Goal: Information Seeking & Learning: Learn about a topic

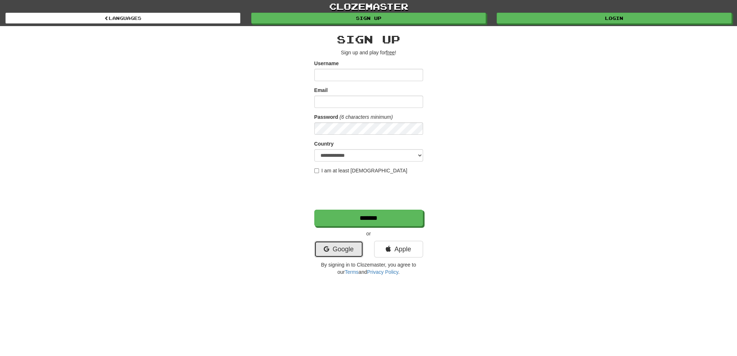
click at [336, 253] on link "Google" at bounding box center [338, 249] width 49 height 17
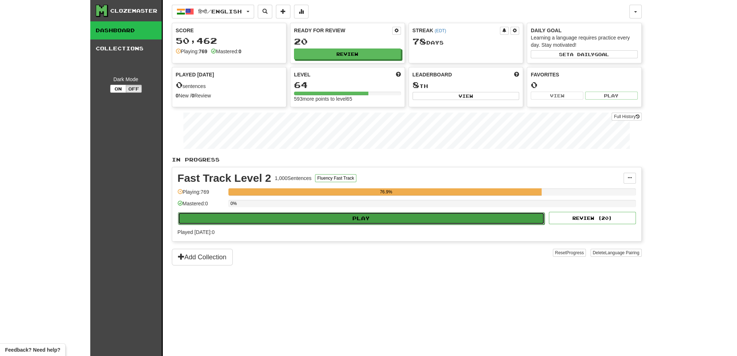
click at [341, 221] on button "Play" at bounding box center [361, 218] width 367 height 12
select select "**"
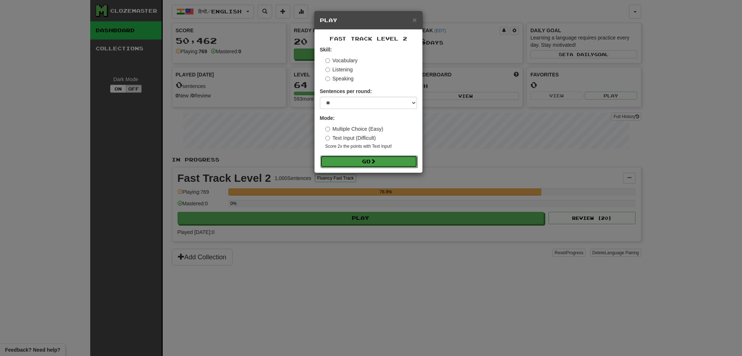
click at [358, 161] on button "Go" at bounding box center [368, 161] width 97 height 12
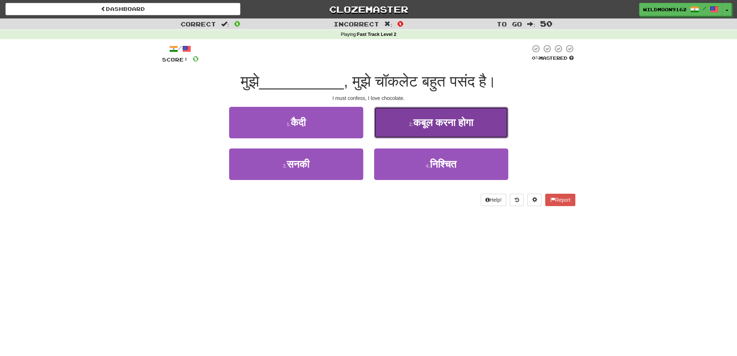
click at [409, 126] on small "2 ." at bounding box center [411, 124] width 4 height 6
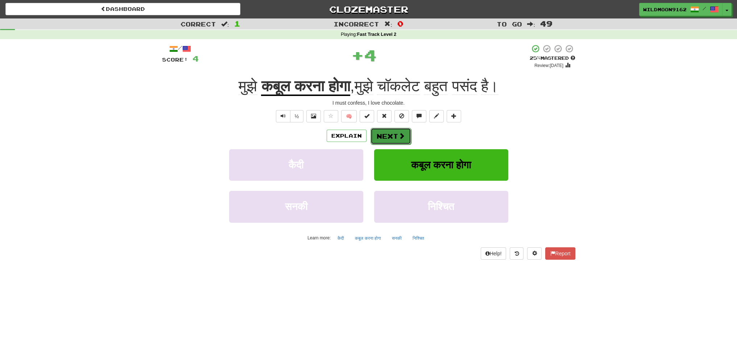
click at [389, 138] on button "Next" at bounding box center [390, 136] width 41 height 17
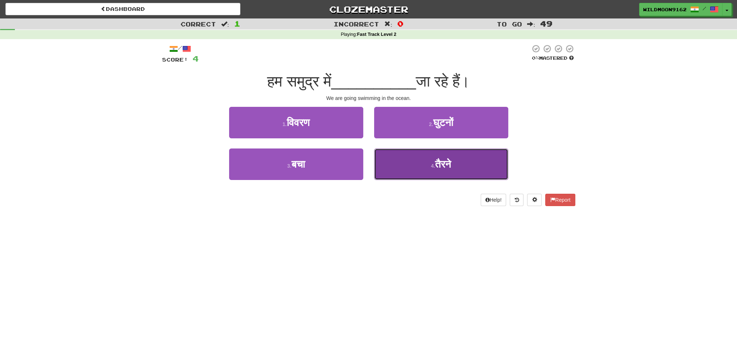
click at [449, 163] on span "तैरने" at bounding box center [443, 164] width 16 height 11
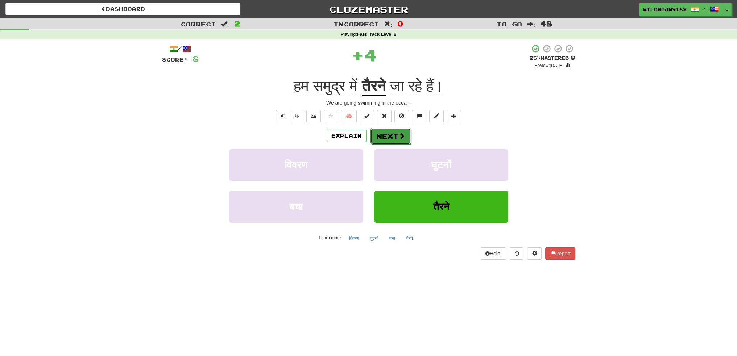
click at [383, 133] on button "Next" at bounding box center [390, 136] width 41 height 17
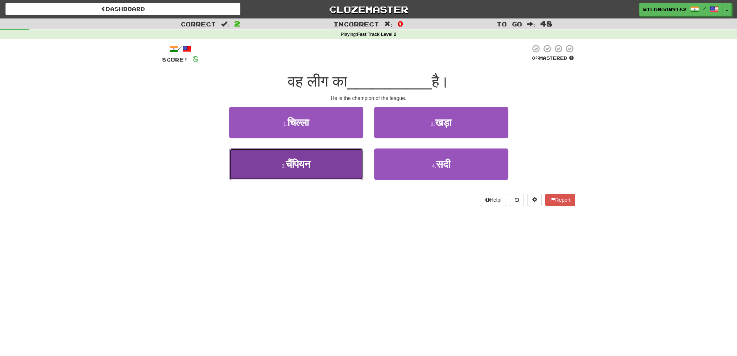
click at [310, 163] on span "चैंपियन" at bounding box center [298, 164] width 25 height 11
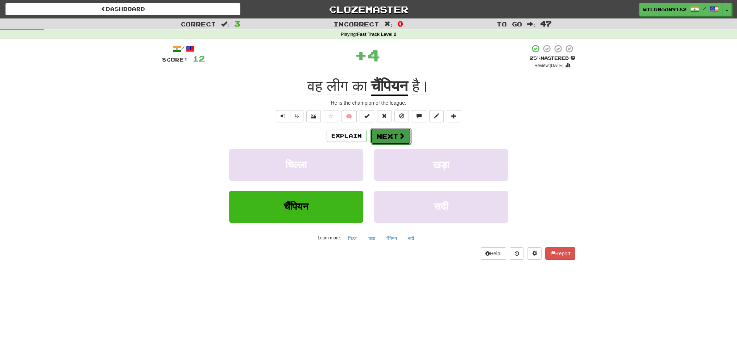
click at [376, 137] on button "Next" at bounding box center [390, 136] width 41 height 17
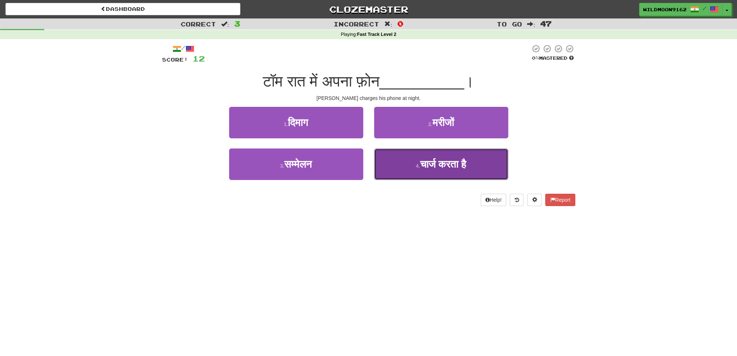
click at [415, 170] on button "4 . चार्ज करता है" at bounding box center [441, 165] width 134 height 32
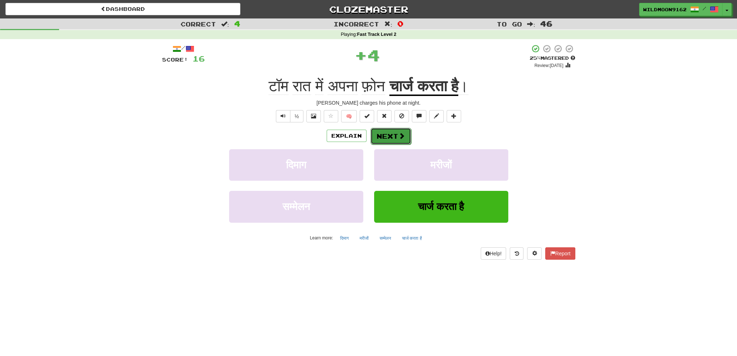
click at [386, 137] on button "Next" at bounding box center [390, 136] width 41 height 17
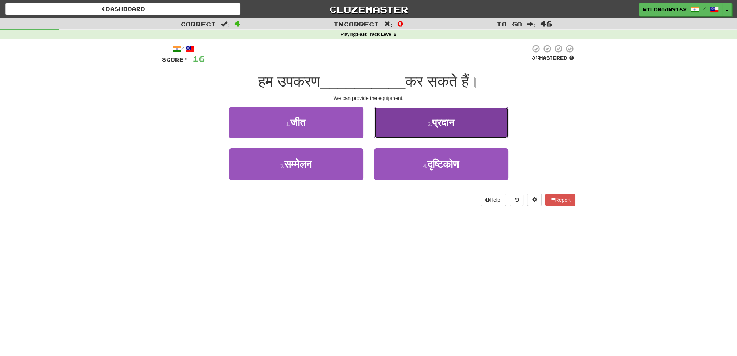
click at [428, 129] on button "2 . प्रदान" at bounding box center [441, 123] width 134 height 32
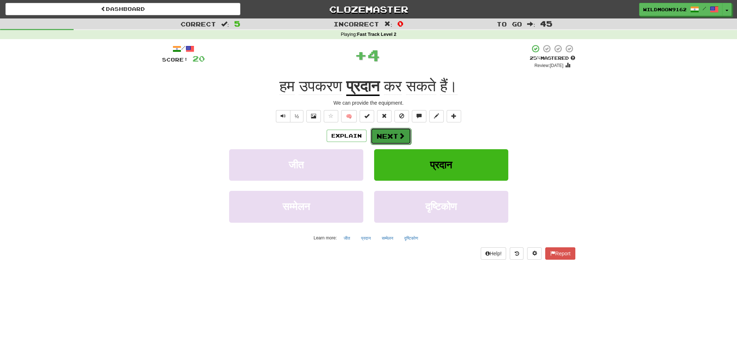
drag, startPoint x: 383, startPoint y: 136, endPoint x: 412, endPoint y: 211, distance: 80.3
click at [383, 137] on button "Next" at bounding box center [390, 136] width 41 height 17
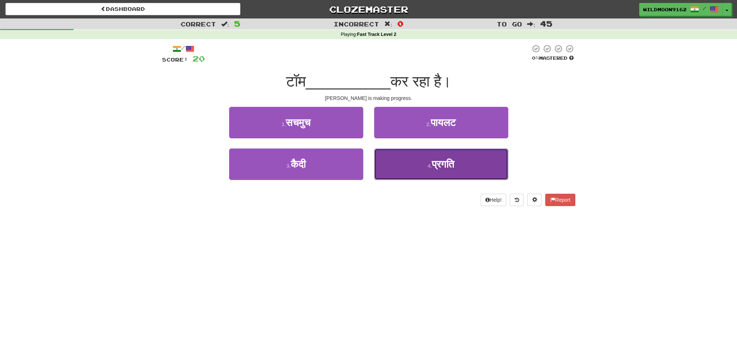
click at [435, 171] on button "4 . प्रगति" at bounding box center [441, 165] width 134 height 32
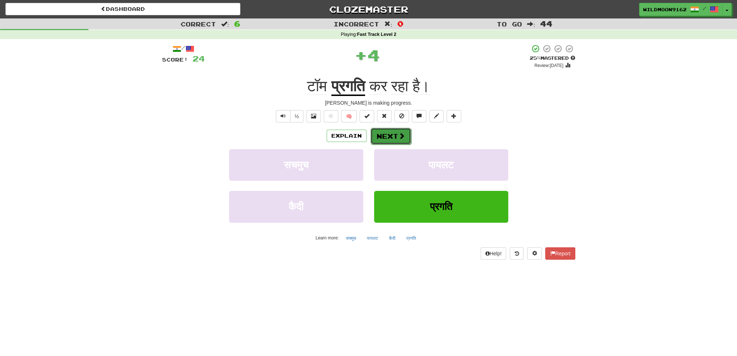
click at [392, 136] on button "Next" at bounding box center [390, 136] width 41 height 17
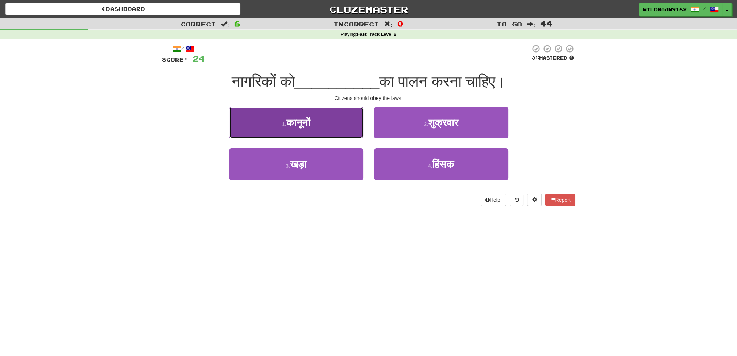
click at [320, 126] on button "1 . कानूनों" at bounding box center [296, 123] width 134 height 32
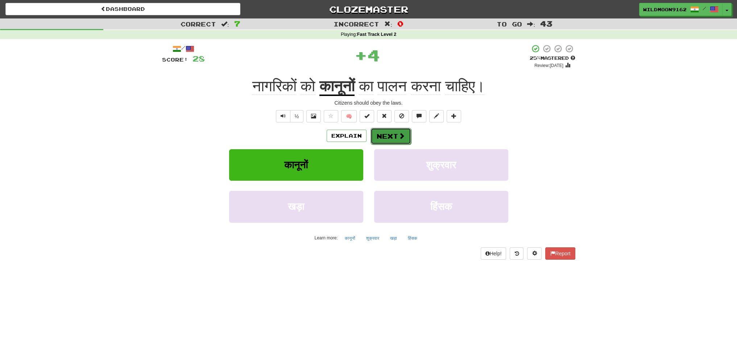
click at [387, 141] on button "Next" at bounding box center [390, 136] width 41 height 17
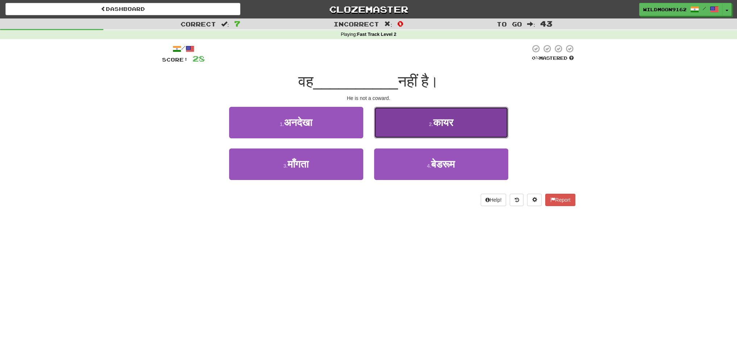
click at [434, 124] on span "कायर" at bounding box center [443, 122] width 20 height 11
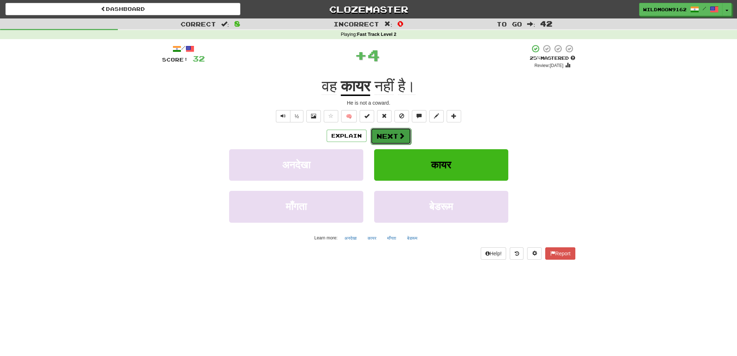
click at [399, 134] on span at bounding box center [401, 136] width 7 height 7
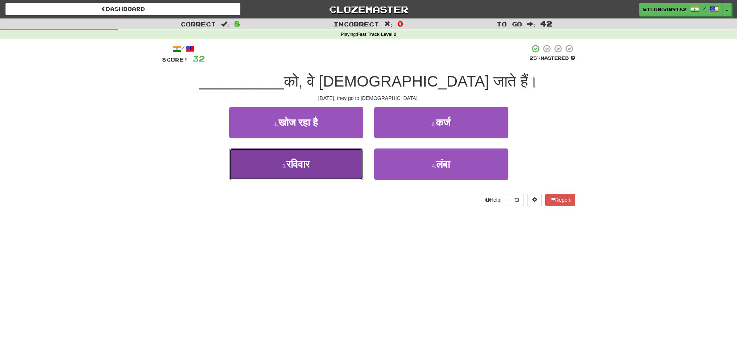
click at [321, 165] on button "3 . रविवार" at bounding box center [296, 165] width 134 height 32
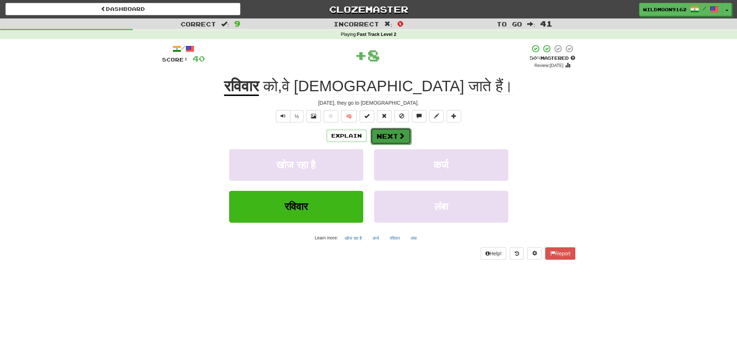
click at [387, 140] on button "Next" at bounding box center [390, 136] width 41 height 17
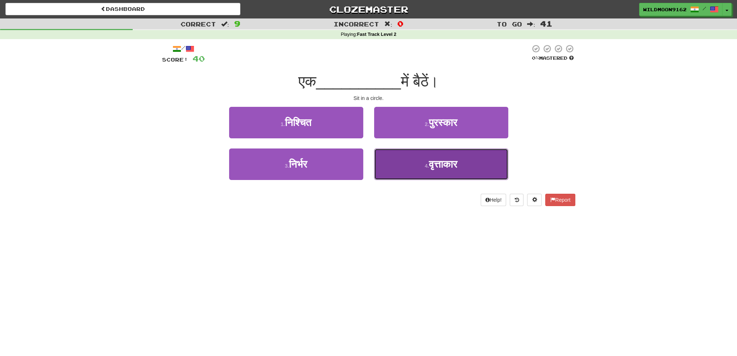
click at [413, 172] on button "4 . वृत्ताकार" at bounding box center [441, 165] width 134 height 32
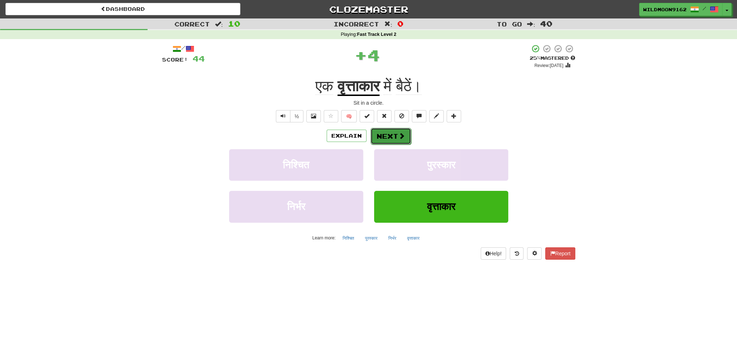
click at [384, 138] on button "Next" at bounding box center [390, 136] width 41 height 17
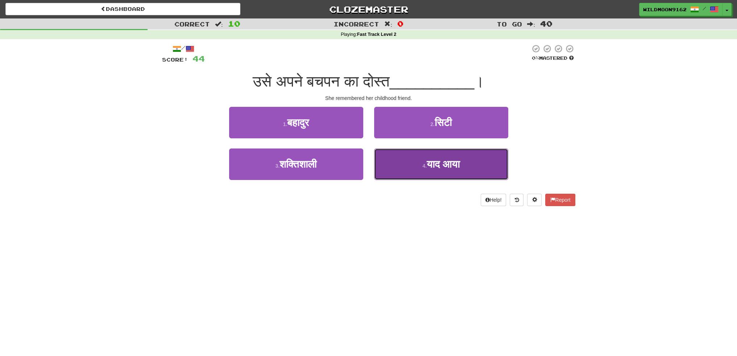
click at [426, 168] on span "याद आया" at bounding box center [442, 164] width 33 height 11
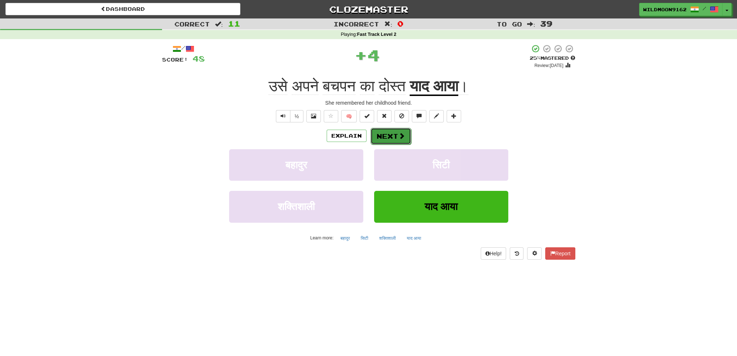
click at [396, 136] on button "Next" at bounding box center [390, 136] width 41 height 17
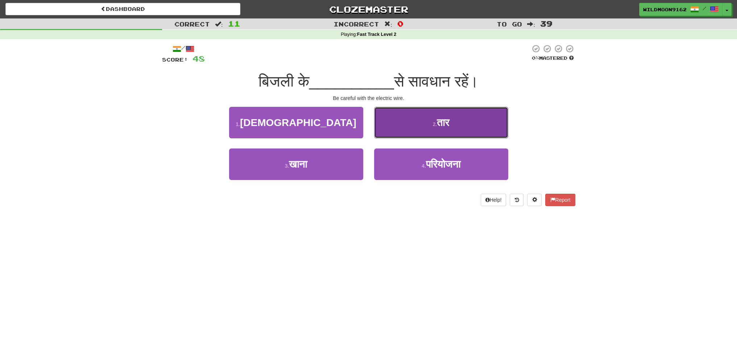
click at [423, 127] on button "2 . तार" at bounding box center [441, 123] width 134 height 32
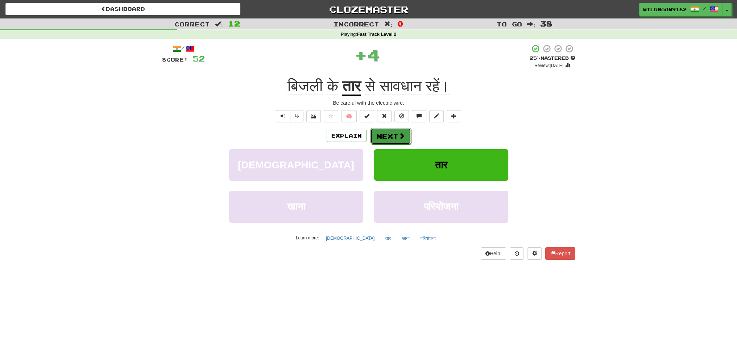
click at [386, 134] on button "Next" at bounding box center [390, 136] width 41 height 17
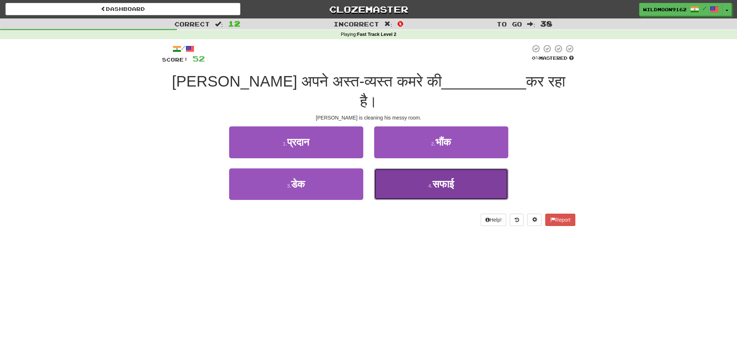
click at [419, 168] on button "4 . सफाई" at bounding box center [441, 184] width 134 height 32
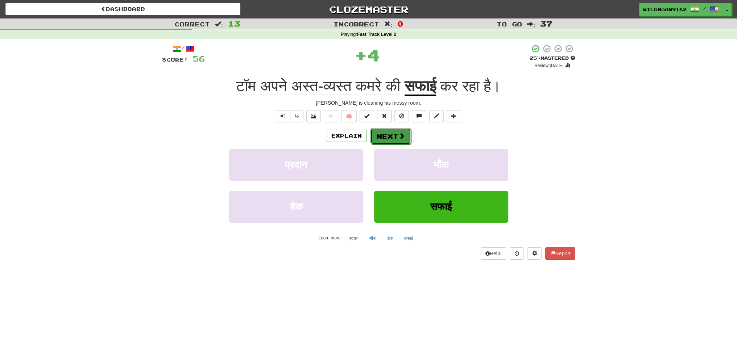
click at [380, 133] on button "Next" at bounding box center [390, 136] width 41 height 17
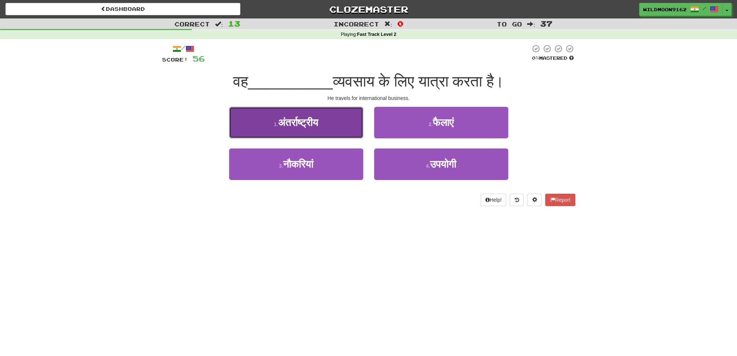
click at [308, 130] on button "1 . अंतर्राष्ट्रीय" at bounding box center [296, 123] width 134 height 32
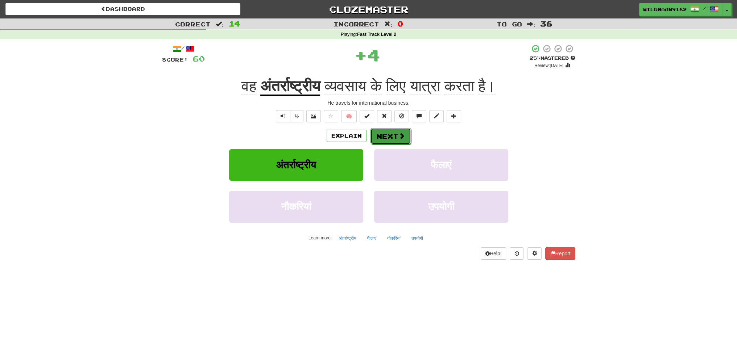
click at [387, 139] on button "Next" at bounding box center [390, 136] width 41 height 17
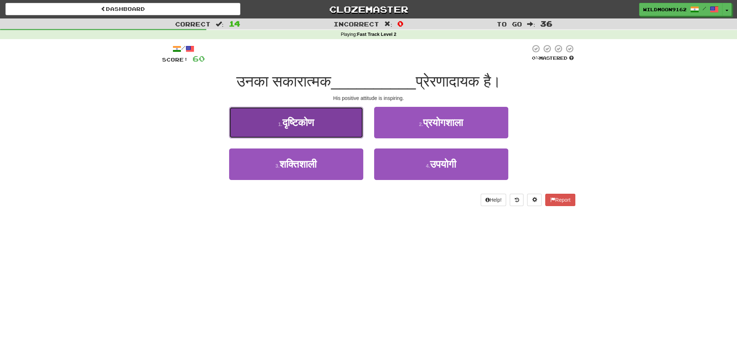
click at [335, 118] on button "1 . दृष्टिकोण" at bounding box center [296, 123] width 134 height 32
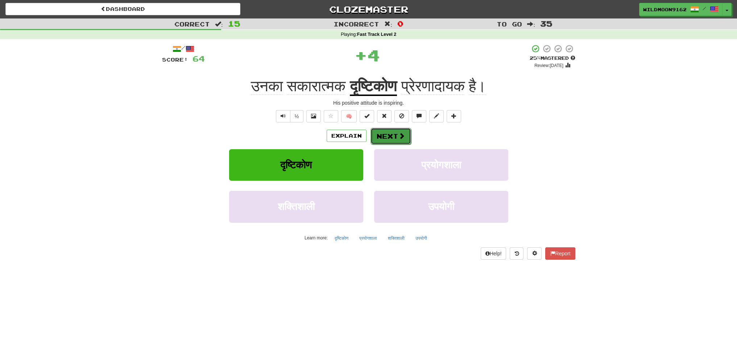
click at [402, 132] on button "Next" at bounding box center [390, 136] width 41 height 17
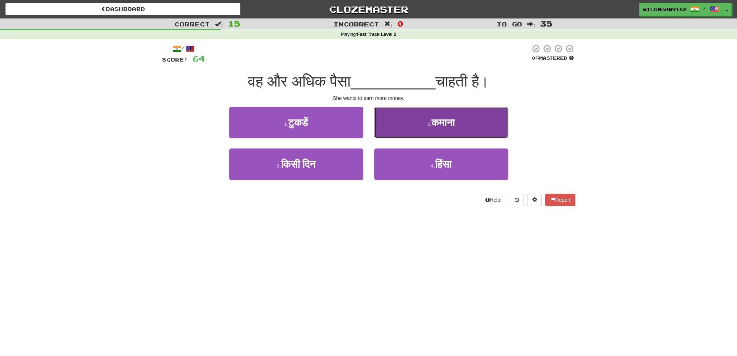
click at [406, 130] on button "2 . कमाना" at bounding box center [441, 123] width 134 height 32
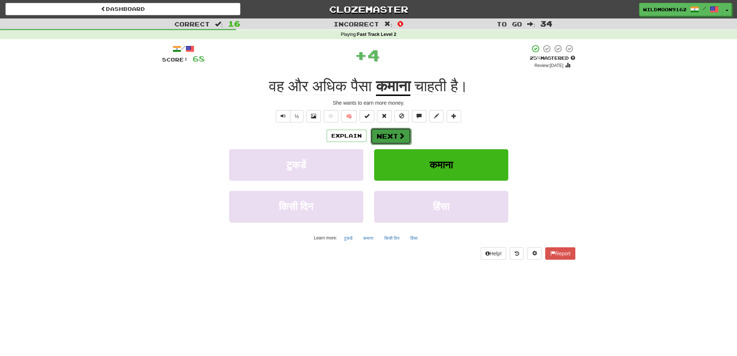
click at [384, 135] on button "Next" at bounding box center [390, 136] width 41 height 17
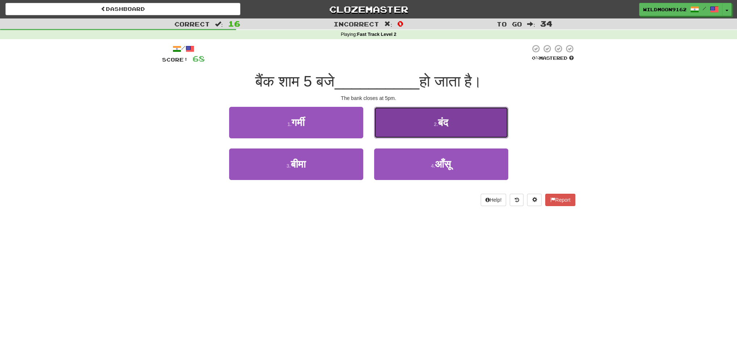
click at [414, 125] on button "2 . बंद" at bounding box center [441, 123] width 134 height 32
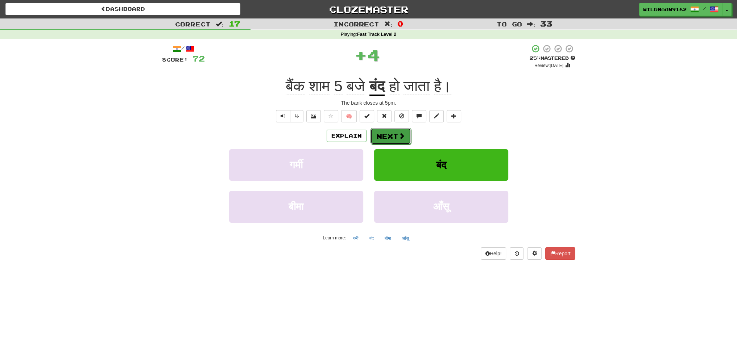
click at [400, 133] on span at bounding box center [401, 136] width 7 height 7
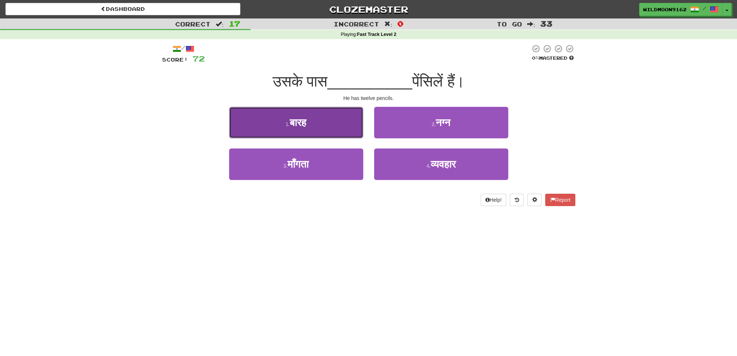
click at [313, 125] on button "1 . बारह" at bounding box center [296, 123] width 134 height 32
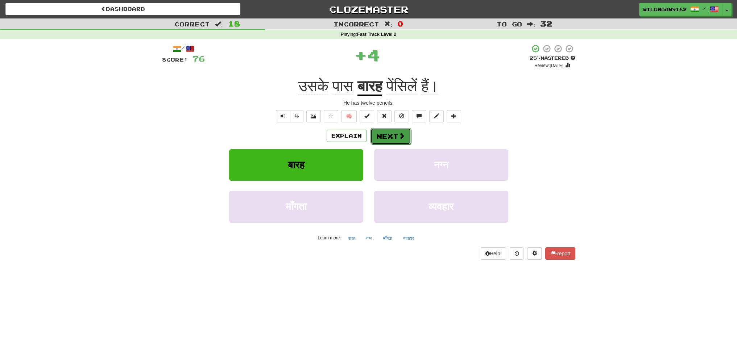
click at [399, 138] on span at bounding box center [401, 136] width 7 height 7
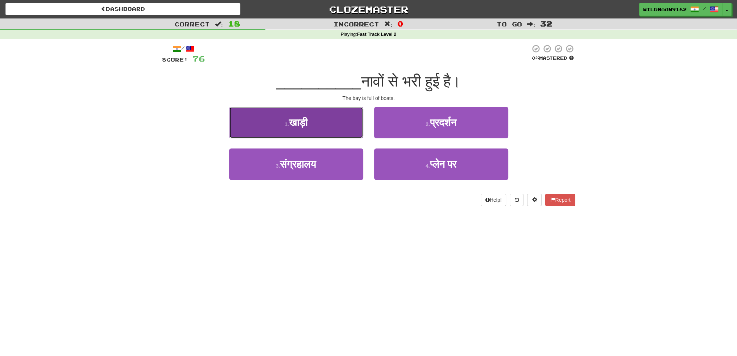
click at [303, 119] on span "खाड़ी" at bounding box center [298, 122] width 18 height 11
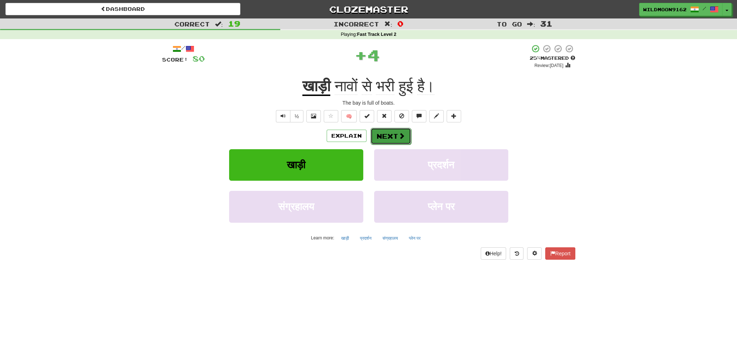
click at [384, 134] on button "Next" at bounding box center [390, 136] width 41 height 17
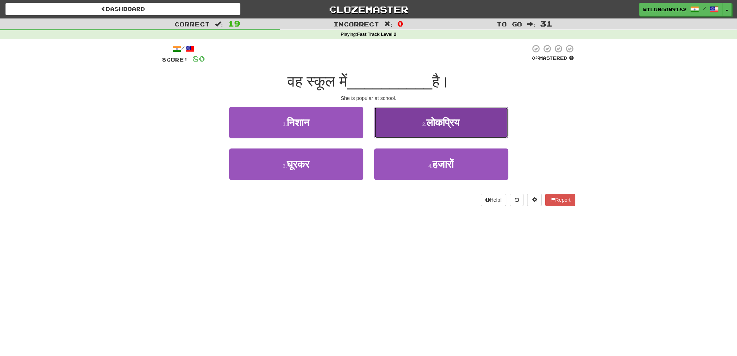
click at [439, 124] on span "लोकप्रिय" at bounding box center [442, 122] width 33 height 11
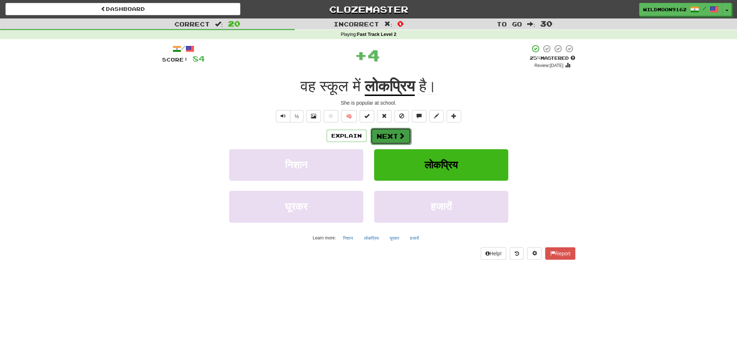
drag, startPoint x: 388, startPoint y: 134, endPoint x: 461, endPoint y: 245, distance: 132.5
click at [388, 134] on button "Next" at bounding box center [390, 136] width 41 height 17
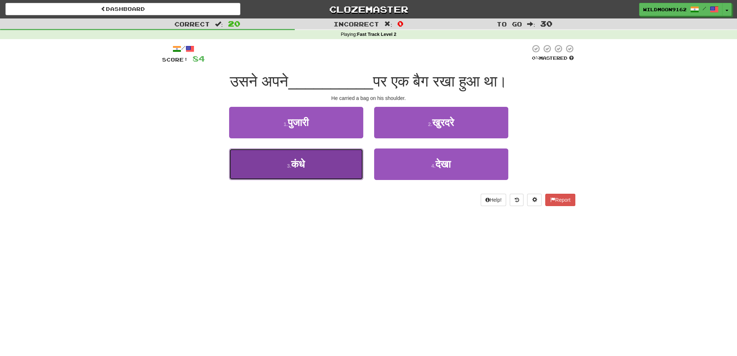
click at [319, 170] on button "3 . कंधे" at bounding box center [296, 165] width 134 height 32
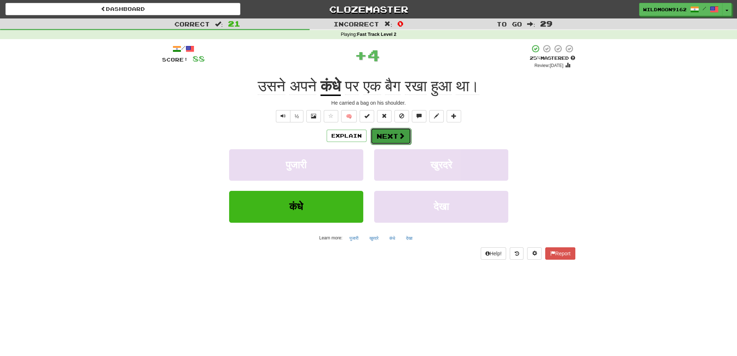
click at [388, 136] on button "Next" at bounding box center [390, 136] width 41 height 17
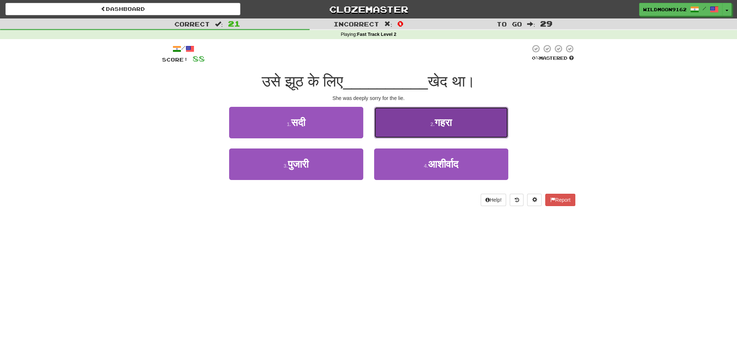
click at [423, 120] on button "2 . गहरा" at bounding box center [441, 123] width 134 height 32
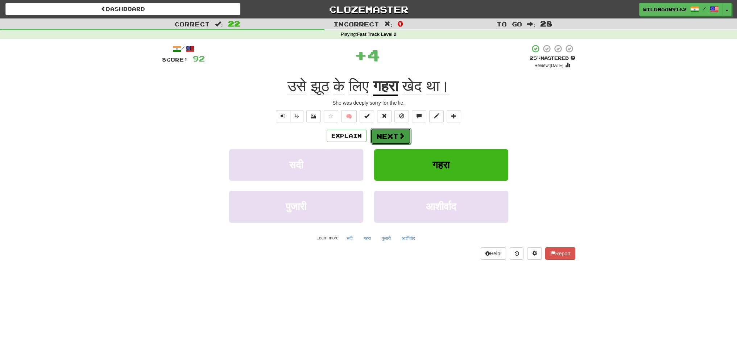
click at [380, 136] on button "Next" at bounding box center [390, 136] width 41 height 17
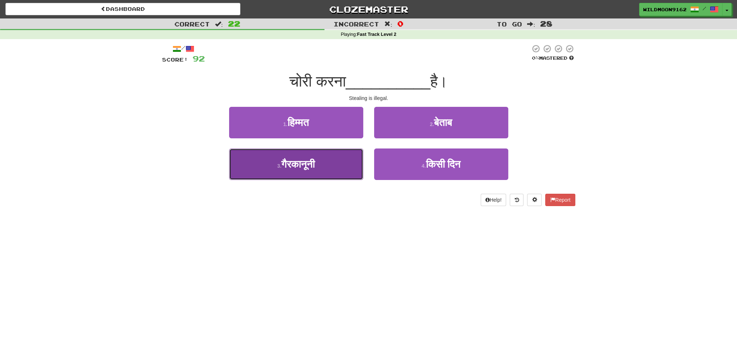
click at [318, 172] on button "3 . गैरकानूनी" at bounding box center [296, 165] width 134 height 32
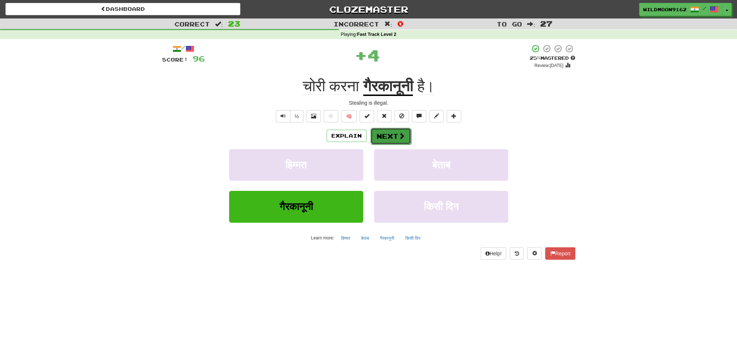
click at [393, 134] on button "Next" at bounding box center [390, 136] width 41 height 17
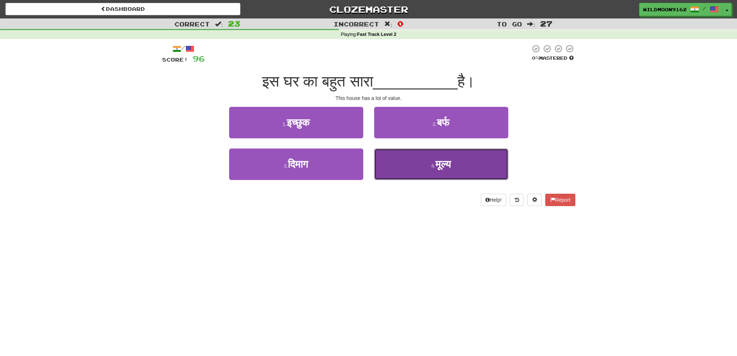
click at [441, 171] on button "4 . मूल्य" at bounding box center [441, 165] width 134 height 32
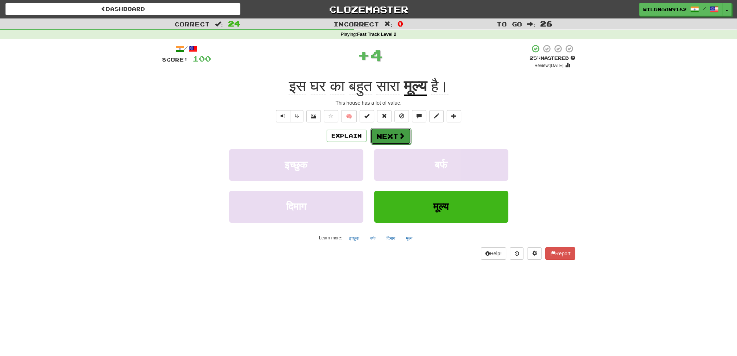
click at [404, 128] on button "Next" at bounding box center [390, 136] width 41 height 17
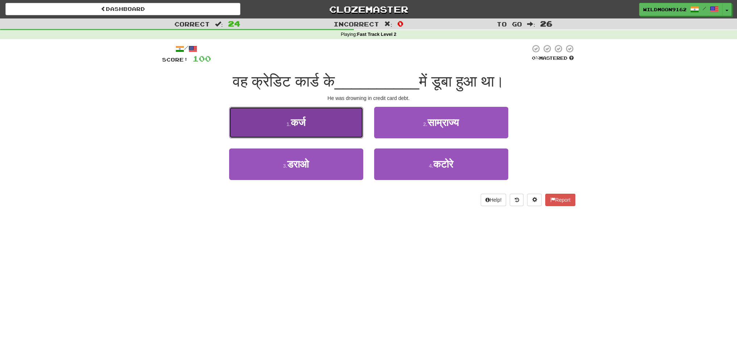
click at [314, 126] on button "1 . कर्ज" at bounding box center [296, 123] width 134 height 32
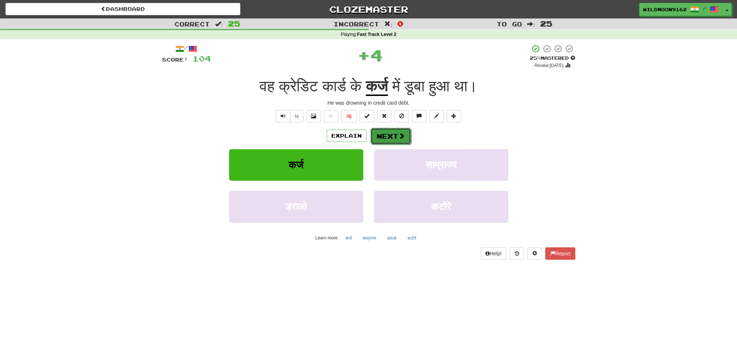
click at [387, 138] on button "Next" at bounding box center [390, 136] width 41 height 17
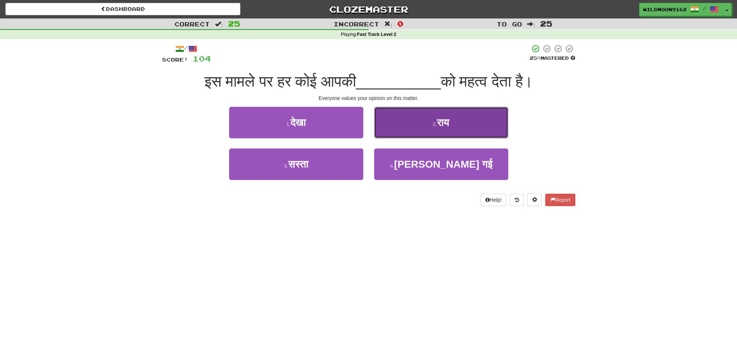
click at [439, 126] on span "राय" at bounding box center [443, 122] width 12 height 11
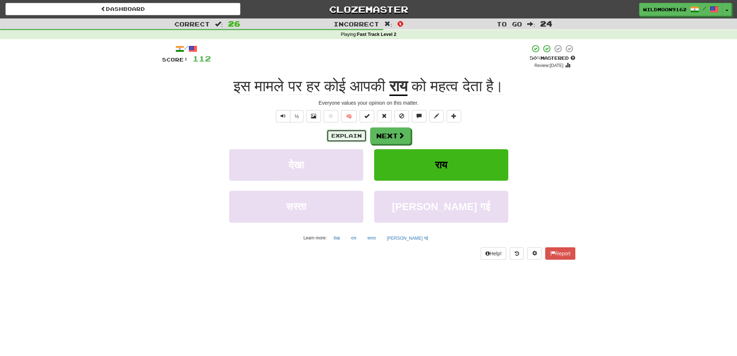
click at [349, 138] on button "Explain" at bounding box center [346, 136] width 40 height 12
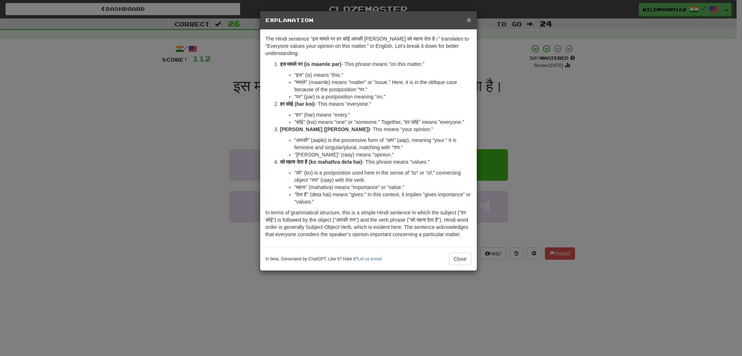
click at [468, 18] on span "×" at bounding box center [469, 20] width 4 height 8
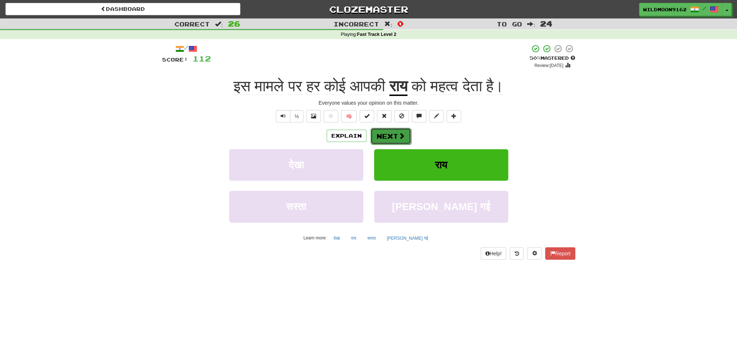
click at [390, 135] on button "Next" at bounding box center [390, 136] width 41 height 17
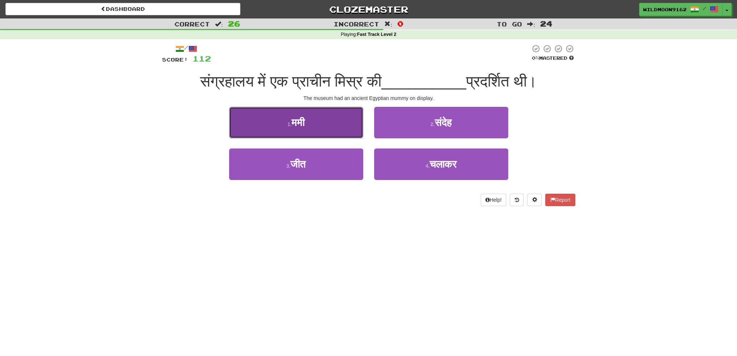
click at [308, 125] on button "1 . ममी" at bounding box center [296, 123] width 134 height 32
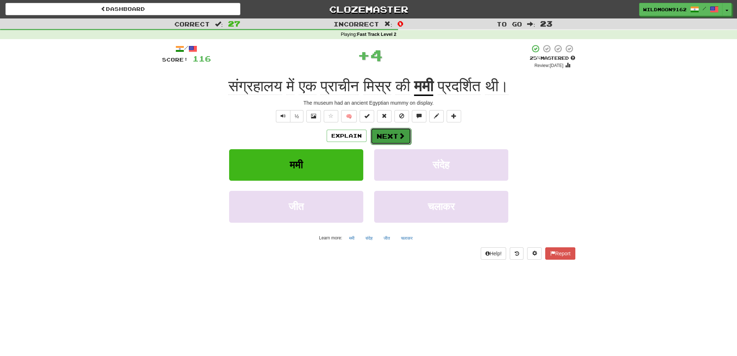
click at [376, 136] on button "Next" at bounding box center [390, 136] width 41 height 17
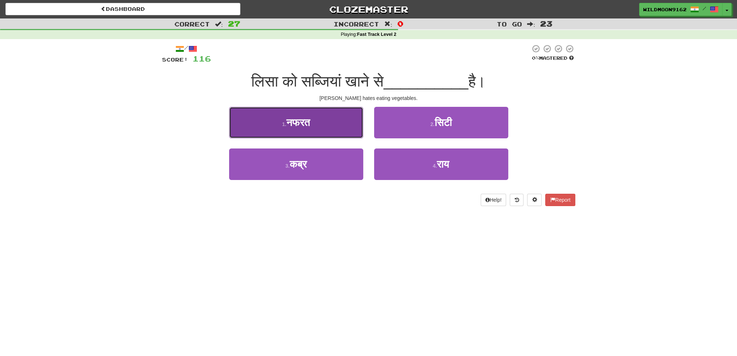
click at [346, 125] on button "1 . नफरत" at bounding box center [296, 123] width 134 height 32
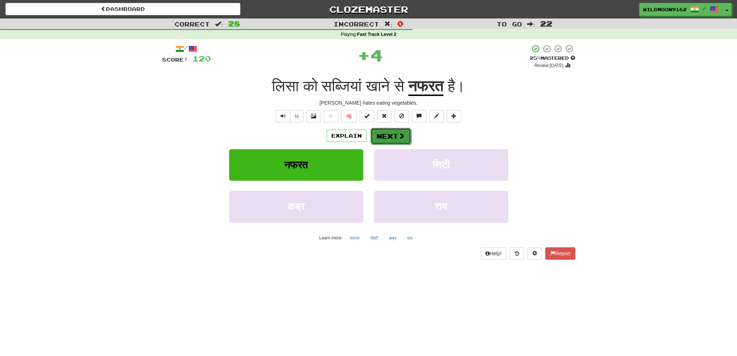
drag, startPoint x: 390, startPoint y: 137, endPoint x: 419, endPoint y: 212, distance: 79.9
click at [390, 137] on button "Next" at bounding box center [390, 136] width 41 height 17
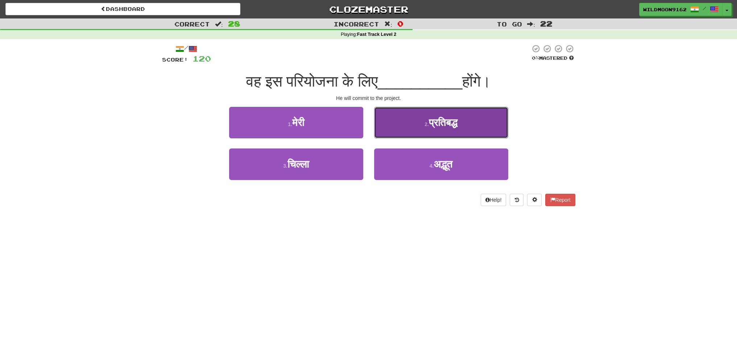
click at [450, 124] on span "प्रतिबद्ध" at bounding box center [443, 122] width 29 height 11
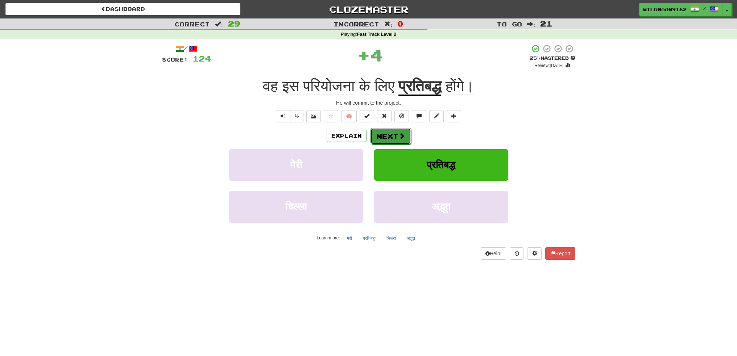
click at [396, 135] on button "Next" at bounding box center [390, 136] width 41 height 17
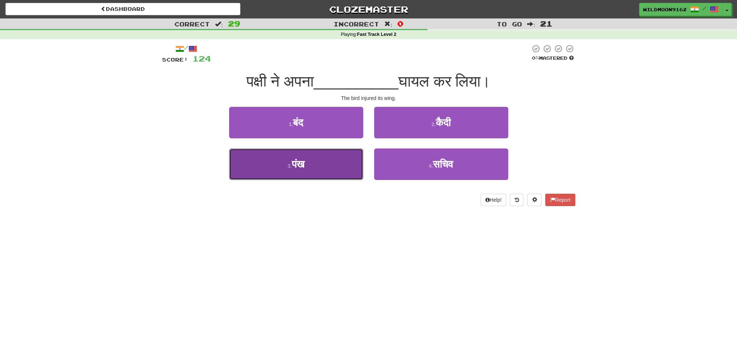
click at [313, 170] on button "3 . पंख" at bounding box center [296, 165] width 134 height 32
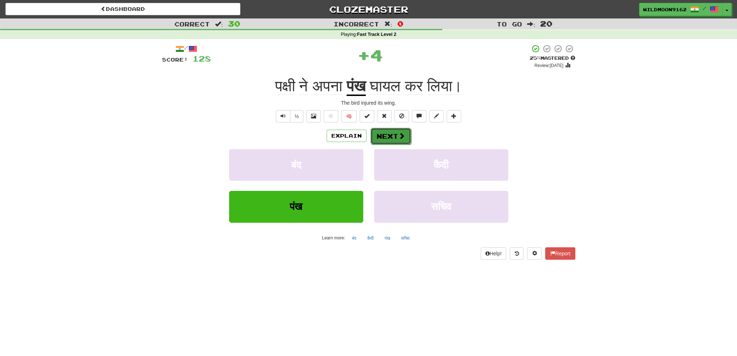
click at [386, 139] on button "Next" at bounding box center [390, 136] width 41 height 17
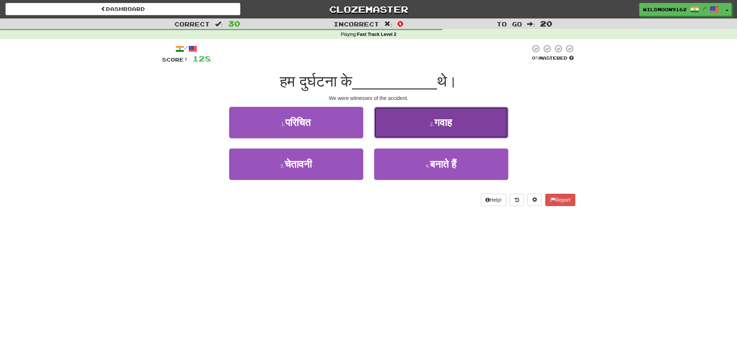
click at [430, 123] on small "2 ." at bounding box center [432, 124] width 4 height 6
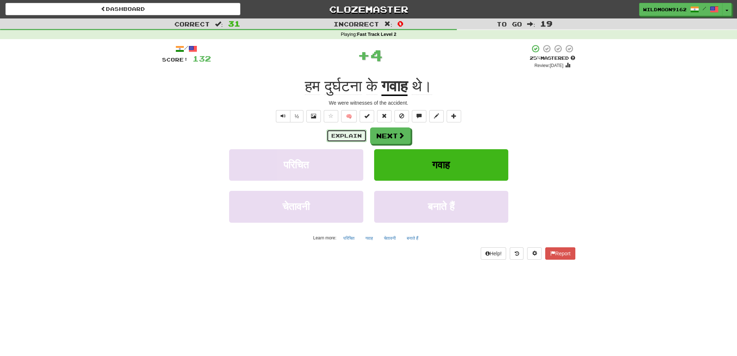
click at [344, 137] on button "Explain" at bounding box center [346, 136] width 40 height 12
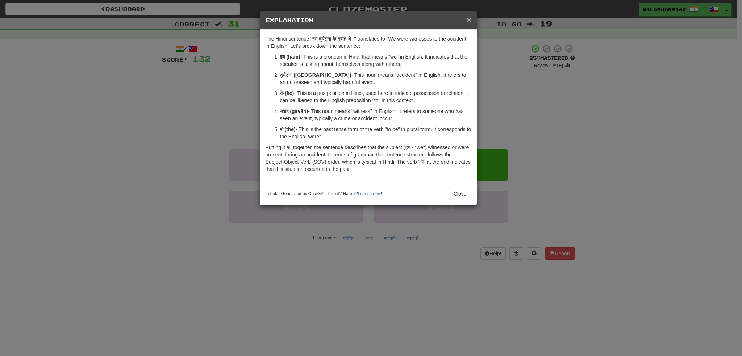
click at [470, 19] on span "×" at bounding box center [469, 20] width 4 height 8
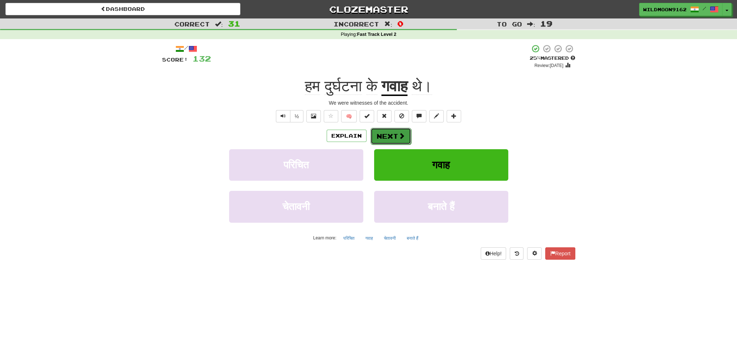
click at [394, 134] on button "Next" at bounding box center [390, 136] width 41 height 17
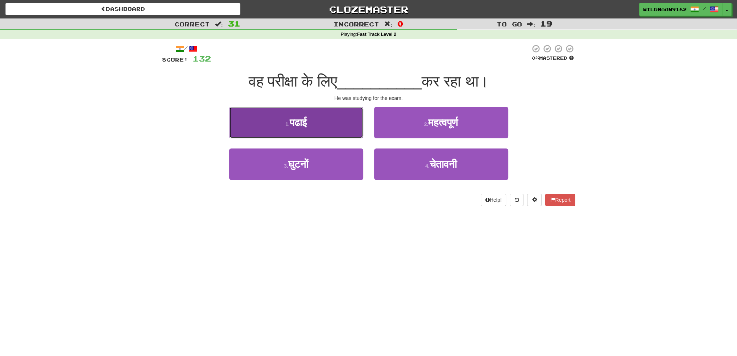
click at [299, 118] on span "पढाई" at bounding box center [298, 122] width 17 height 11
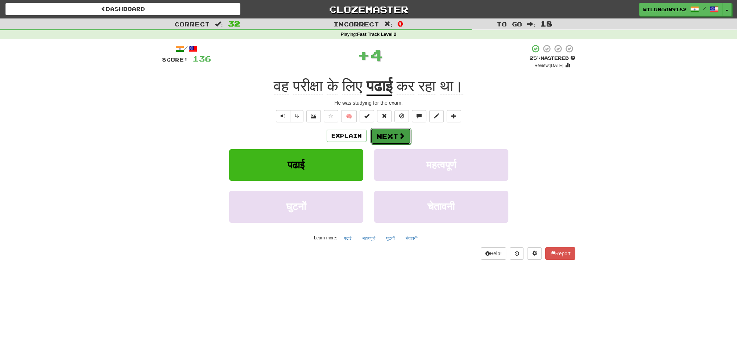
click at [379, 137] on button "Next" at bounding box center [390, 136] width 41 height 17
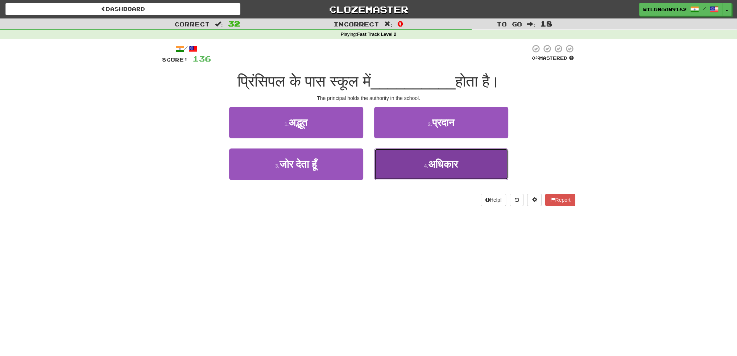
click at [409, 165] on button "4 . अधिकार" at bounding box center [441, 165] width 134 height 32
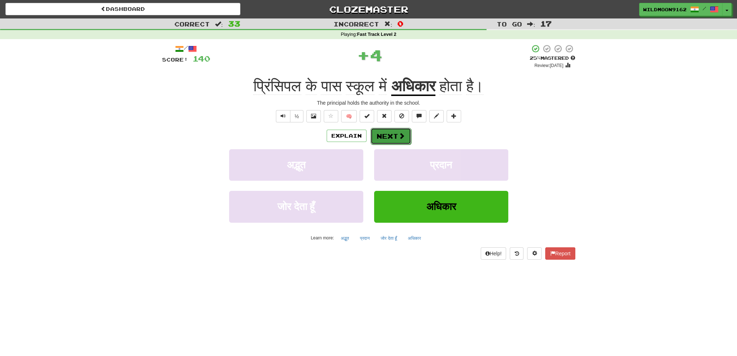
click at [392, 135] on button "Next" at bounding box center [390, 136] width 41 height 17
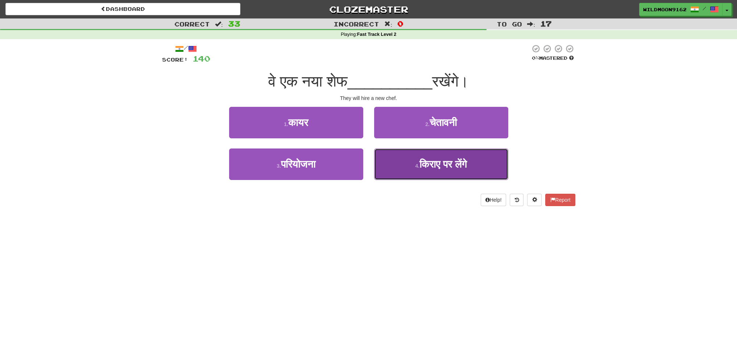
click at [429, 165] on span "किराए पर लेंगे" at bounding box center [442, 164] width 47 height 11
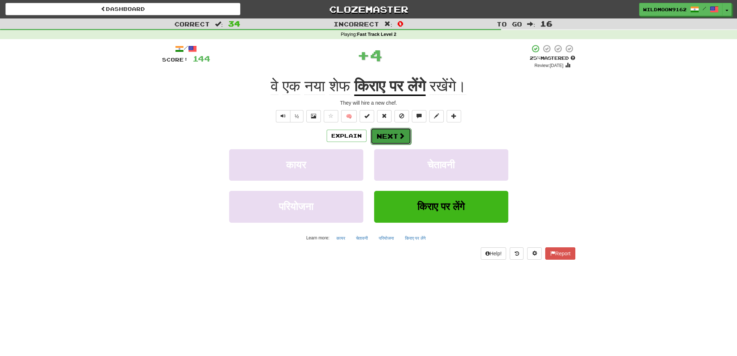
click at [388, 134] on button "Next" at bounding box center [390, 136] width 41 height 17
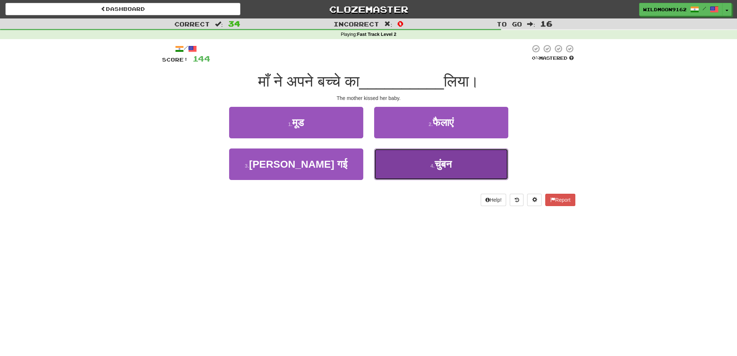
click at [433, 165] on small "4 ." at bounding box center [432, 166] width 4 height 6
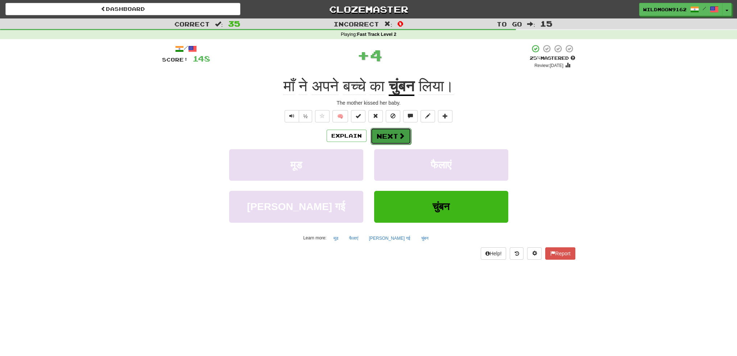
click at [396, 134] on button "Next" at bounding box center [390, 136] width 41 height 17
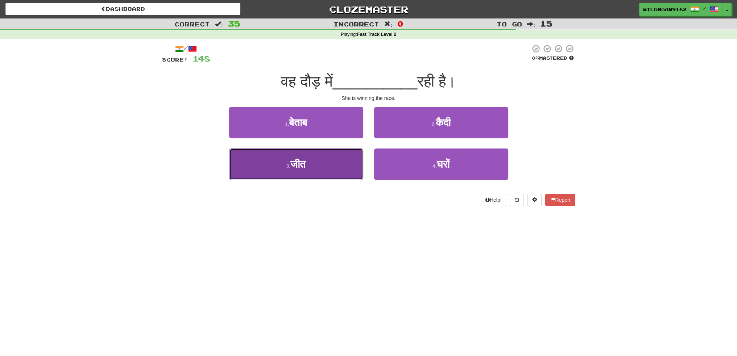
click at [333, 167] on button "3 . जीत" at bounding box center [296, 165] width 134 height 32
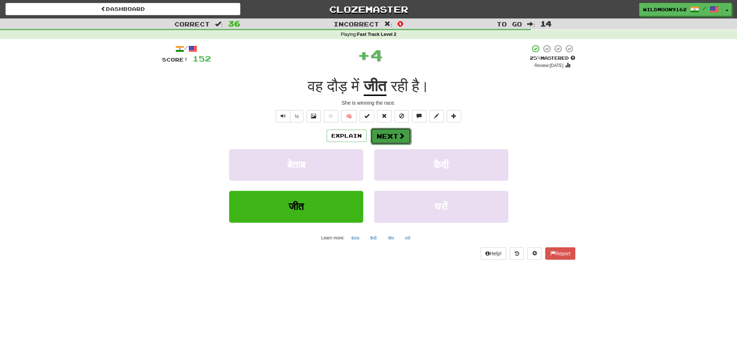
click at [394, 135] on button "Next" at bounding box center [390, 136] width 41 height 17
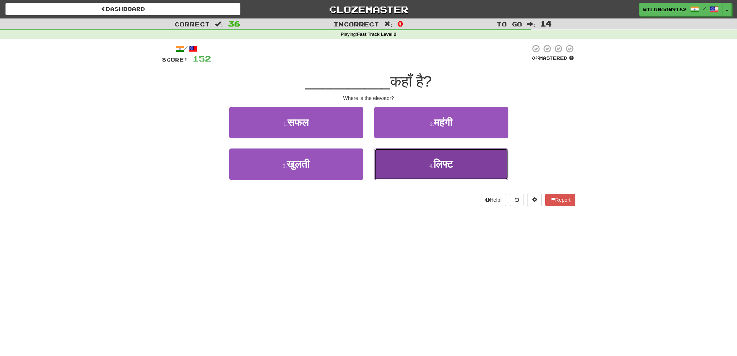
click at [411, 172] on button "4 . लिफ्ट" at bounding box center [441, 165] width 134 height 32
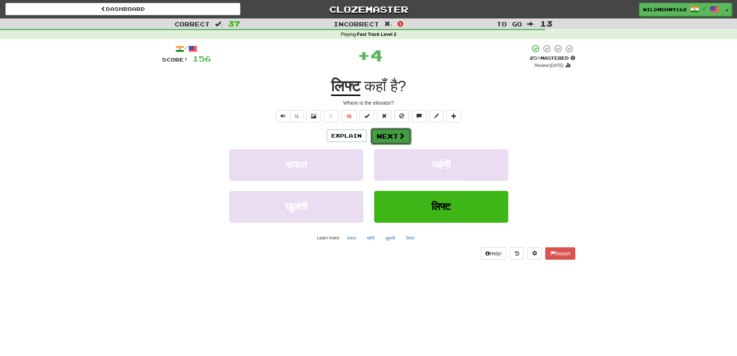
click at [384, 133] on button "Next" at bounding box center [390, 136] width 41 height 17
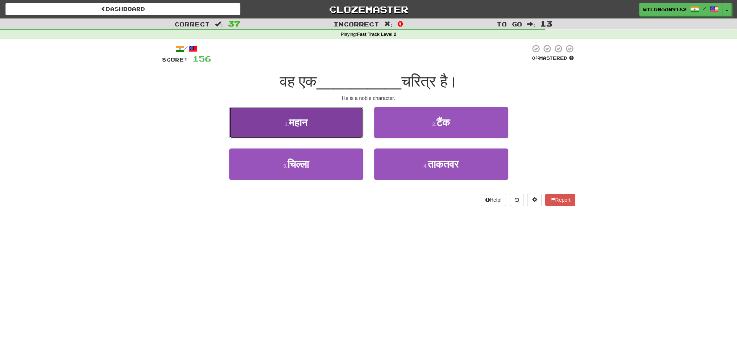
click at [326, 128] on button "1 . महान" at bounding box center [296, 123] width 134 height 32
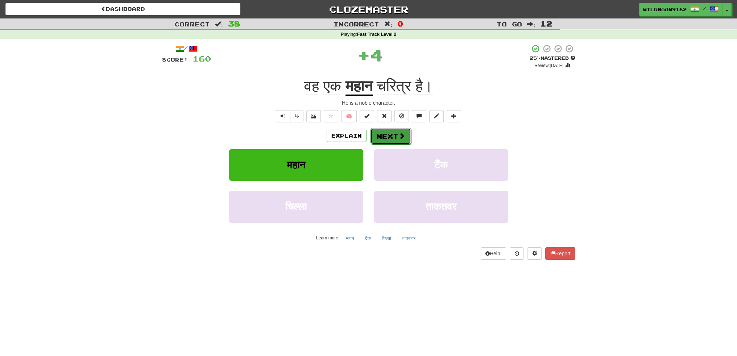
click at [384, 136] on button "Next" at bounding box center [390, 136] width 41 height 17
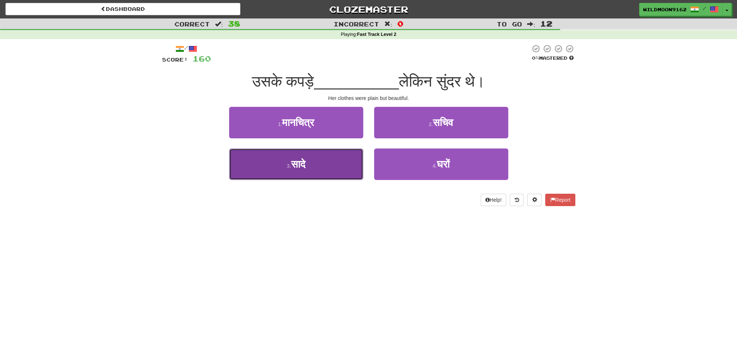
click at [324, 173] on button "3 . सादे" at bounding box center [296, 165] width 134 height 32
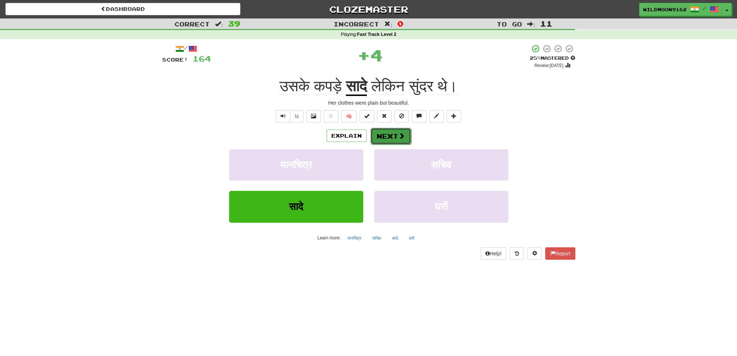
click at [394, 133] on button "Next" at bounding box center [390, 136] width 41 height 17
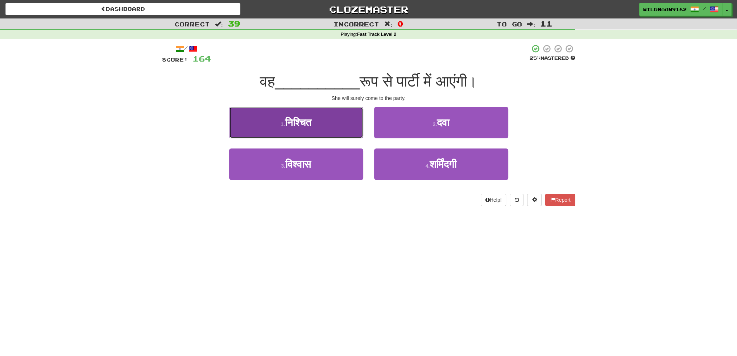
click at [318, 126] on button "1 . निश्चित" at bounding box center [296, 123] width 134 height 32
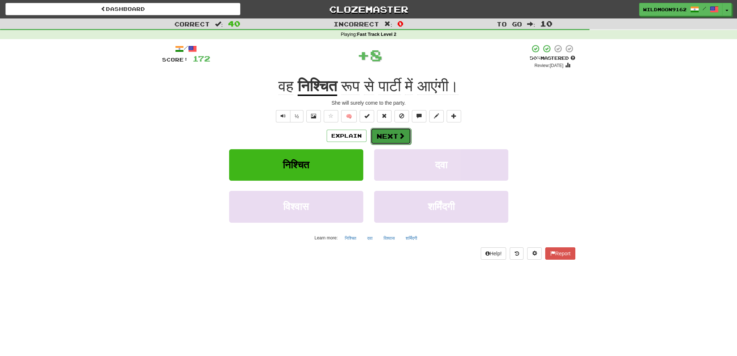
click at [389, 136] on button "Next" at bounding box center [390, 136] width 41 height 17
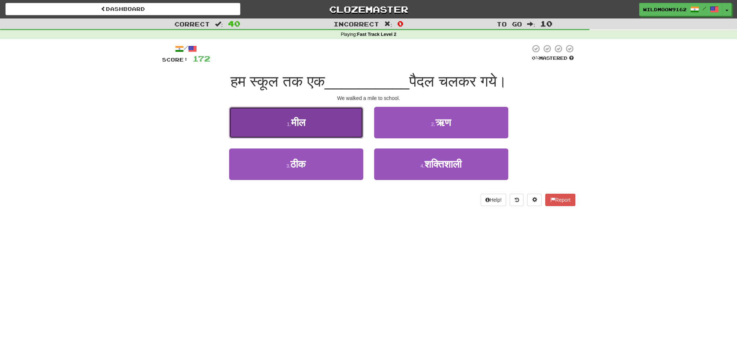
click at [333, 124] on button "1 . मील" at bounding box center [296, 123] width 134 height 32
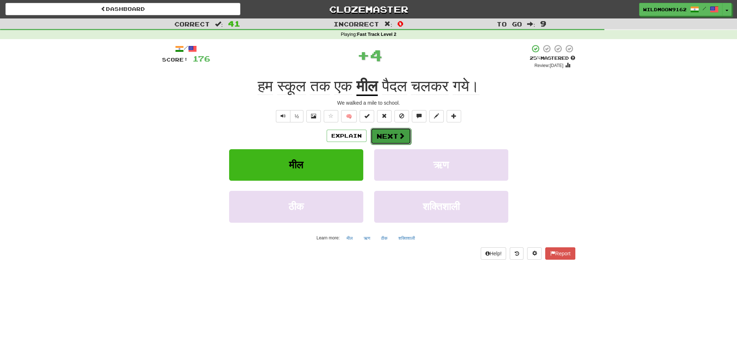
click at [391, 135] on button "Next" at bounding box center [390, 136] width 41 height 17
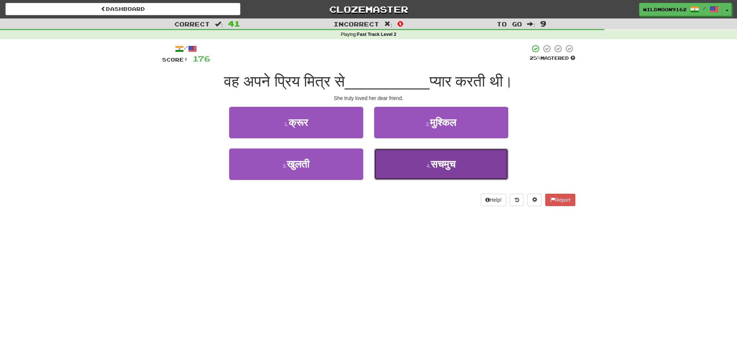
click at [428, 168] on small "4 ." at bounding box center [428, 166] width 4 height 6
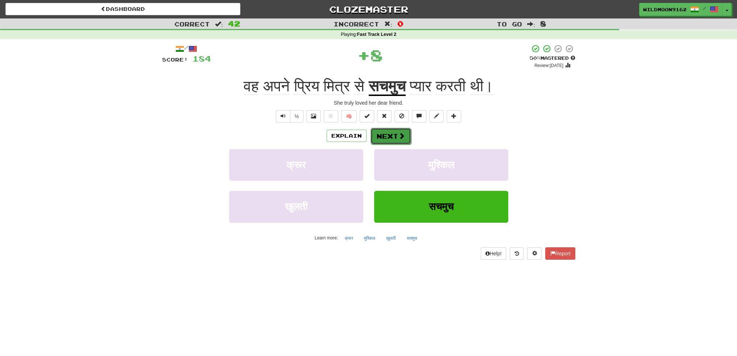
click at [398, 138] on span at bounding box center [401, 136] width 7 height 7
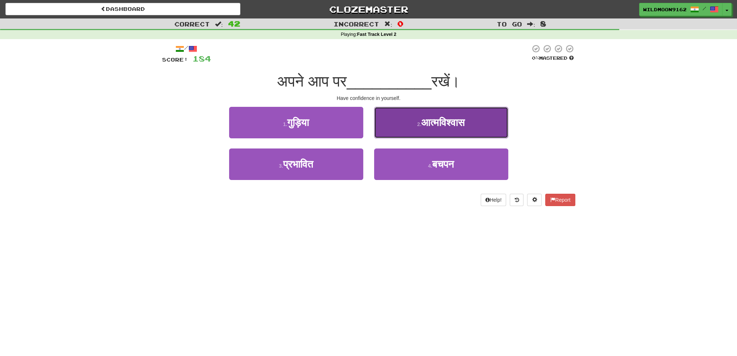
click at [433, 124] on span "आत्मविश्वास" at bounding box center [442, 122] width 43 height 11
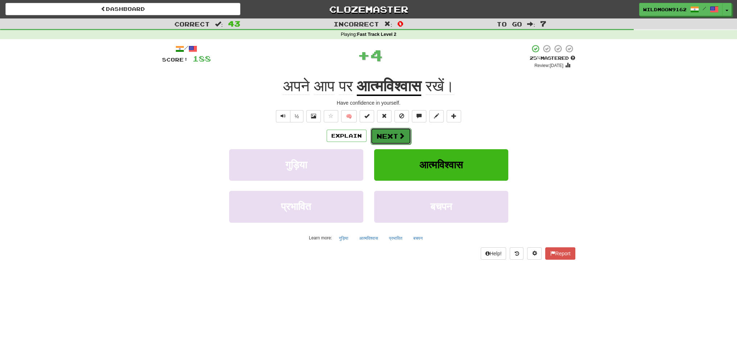
click at [405, 133] on button "Next" at bounding box center [390, 136] width 41 height 17
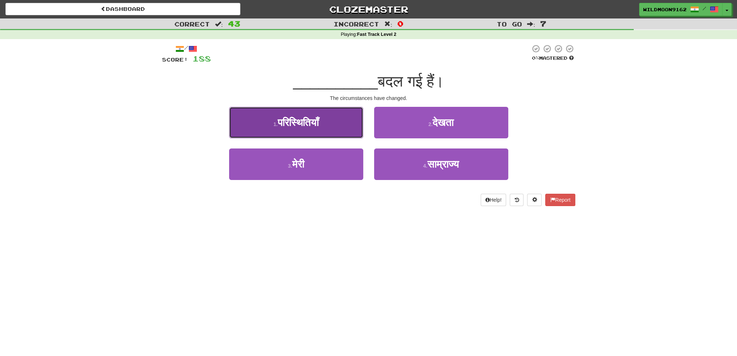
click at [326, 123] on button "1 . परिस्थितियाँ" at bounding box center [296, 123] width 134 height 32
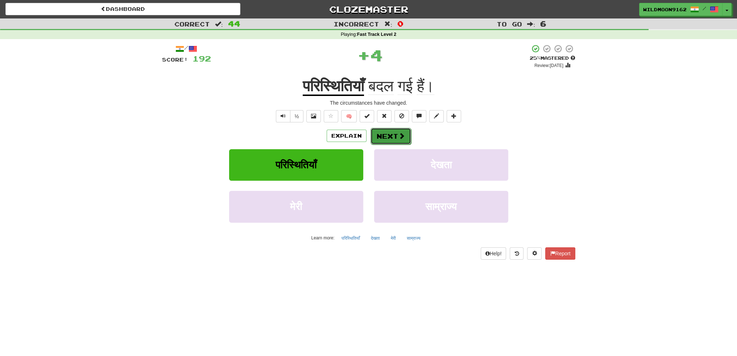
click at [392, 138] on button "Next" at bounding box center [390, 136] width 41 height 17
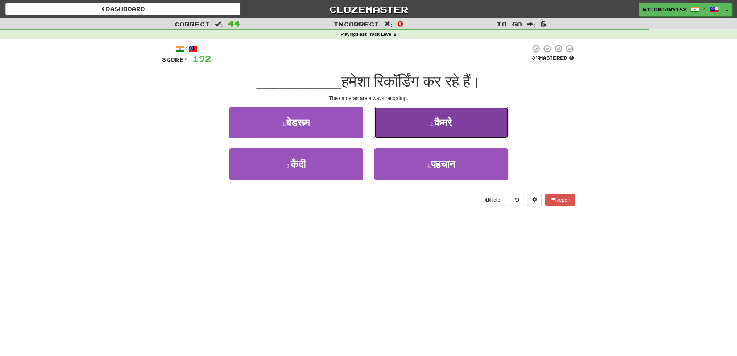
click at [441, 120] on span "कैमरे" at bounding box center [442, 122] width 17 height 11
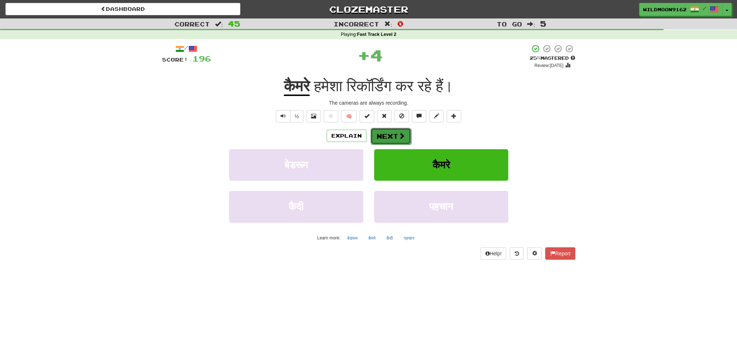
click at [393, 133] on button "Next" at bounding box center [390, 136] width 41 height 17
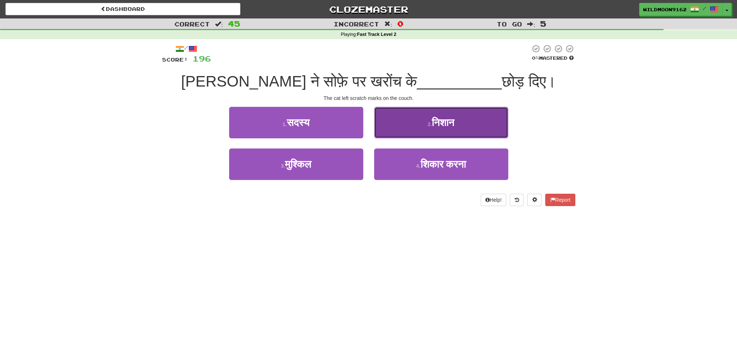
click at [436, 121] on span "निशान" at bounding box center [443, 122] width 22 height 11
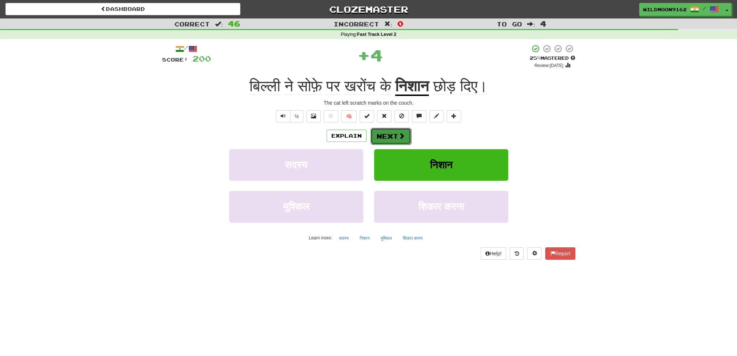
click at [398, 135] on span at bounding box center [401, 136] width 7 height 7
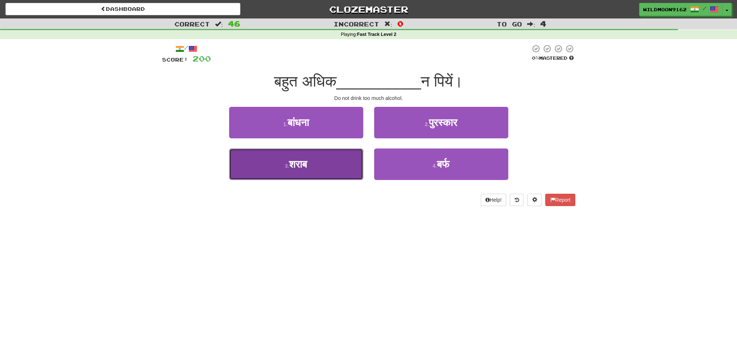
click at [316, 168] on button "3 . शराब" at bounding box center [296, 165] width 134 height 32
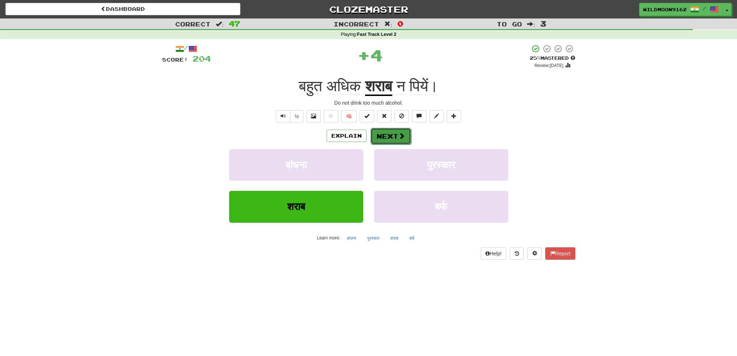
click at [393, 134] on button "Next" at bounding box center [390, 136] width 41 height 17
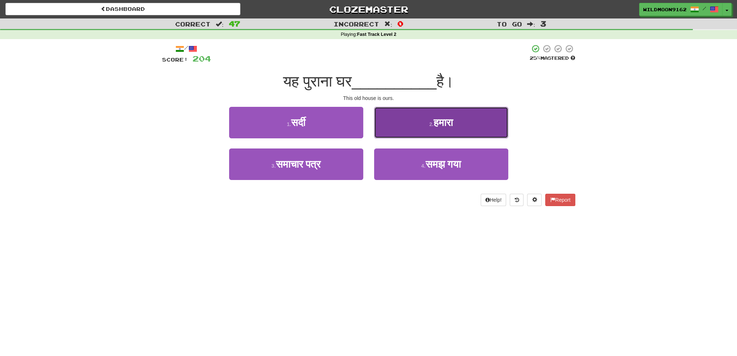
click at [437, 124] on span "हमारा" at bounding box center [442, 122] width 19 height 11
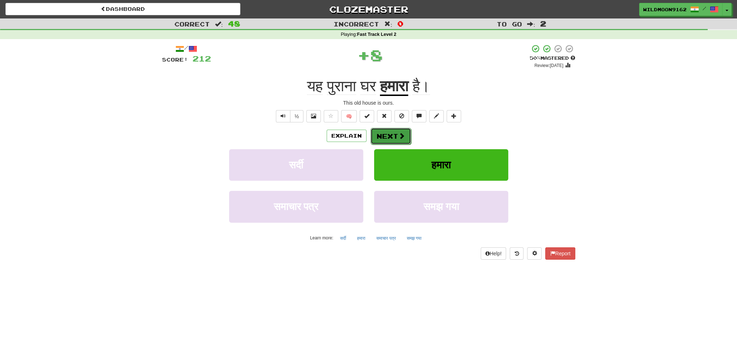
click at [395, 137] on button "Next" at bounding box center [390, 136] width 41 height 17
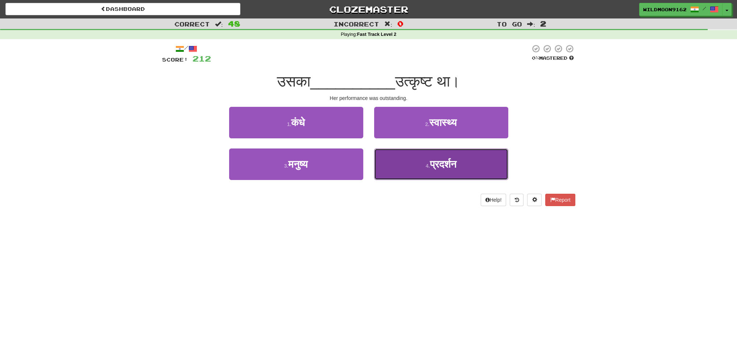
click at [425, 165] on small "4 ." at bounding box center [427, 166] width 4 height 6
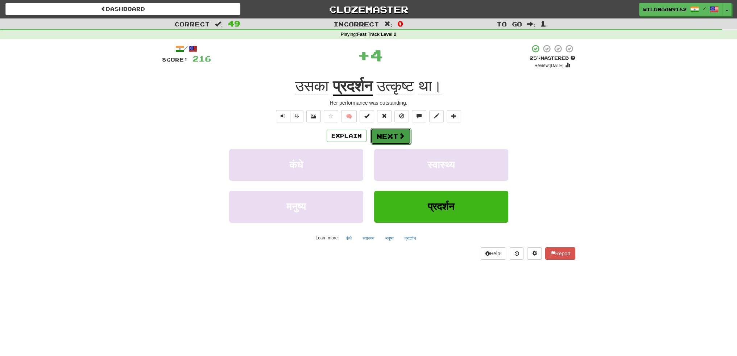
click at [395, 136] on button "Next" at bounding box center [390, 136] width 41 height 17
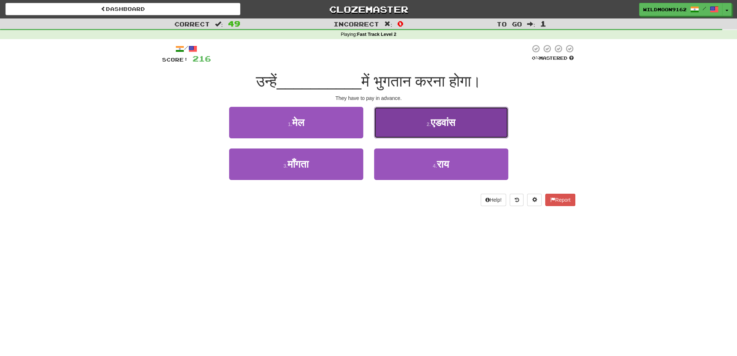
click at [411, 130] on button "2 . एडवांस" at bounding box center [441, 123] width 134 height 32
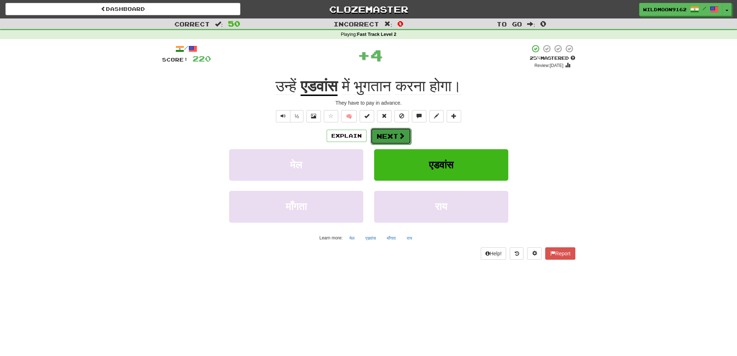
click at [382, 136] on button "Next" at bounding box center [390, 136] width 41 height 17
